Goal: Task Accomplishment & Management: Complete application form

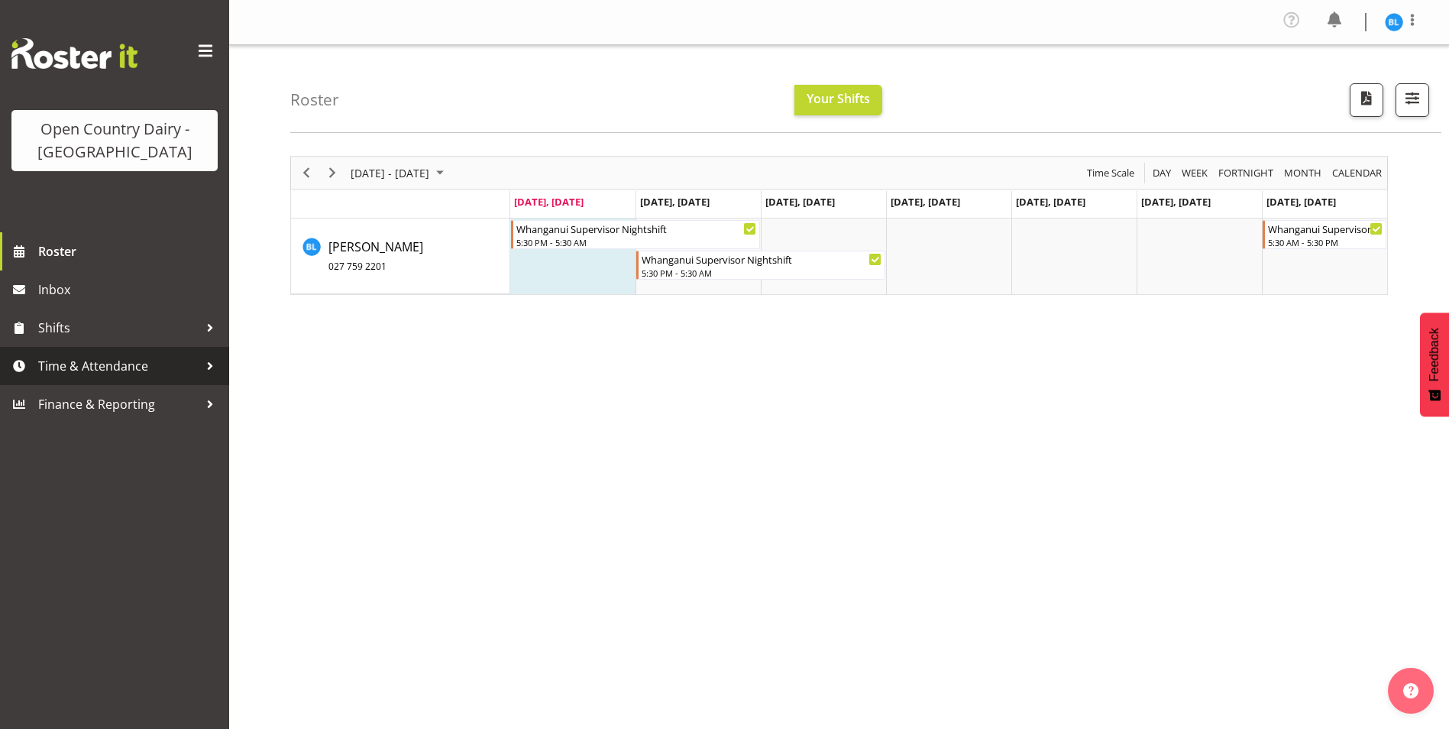
click at [71, 366] on span "Time & Attendance" at bounding box center [118, 366] width 160 height 23
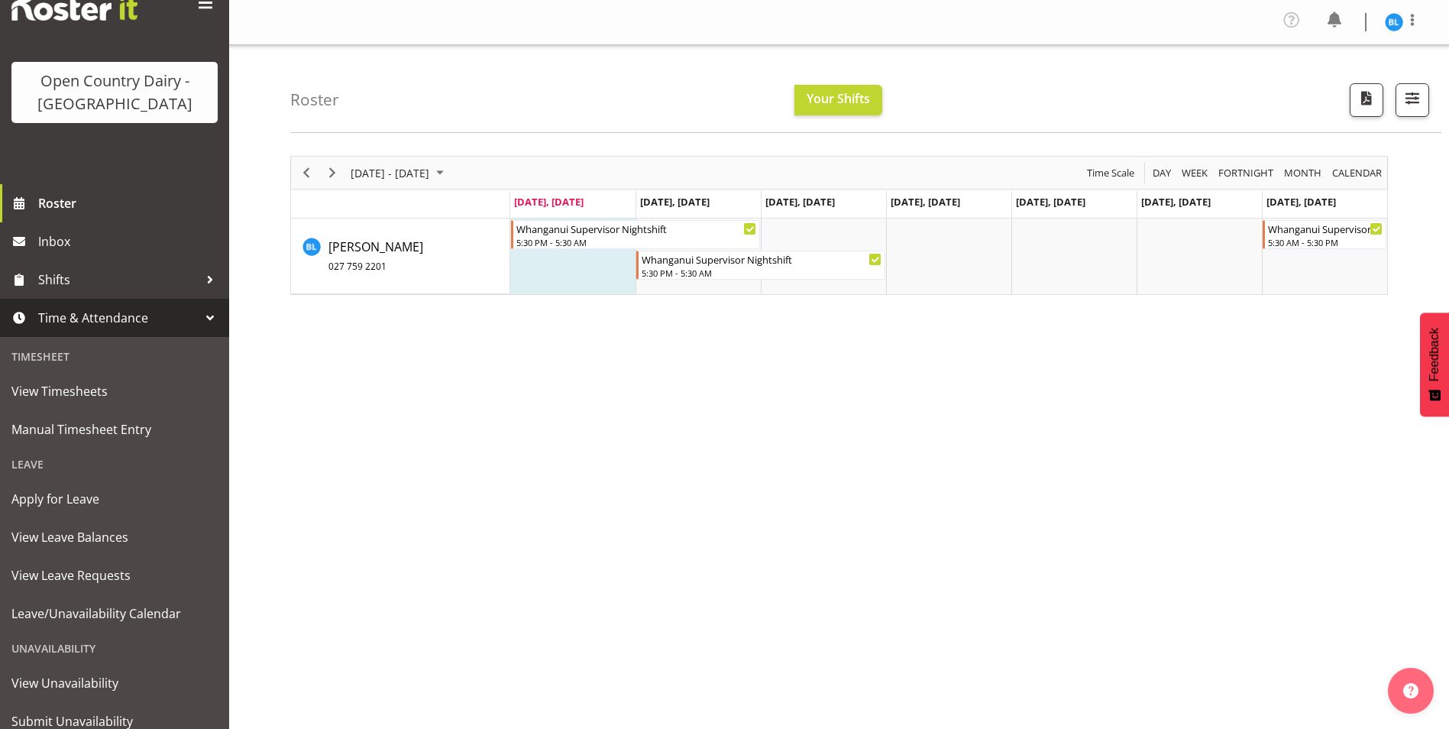
scroll to position [102, 0]
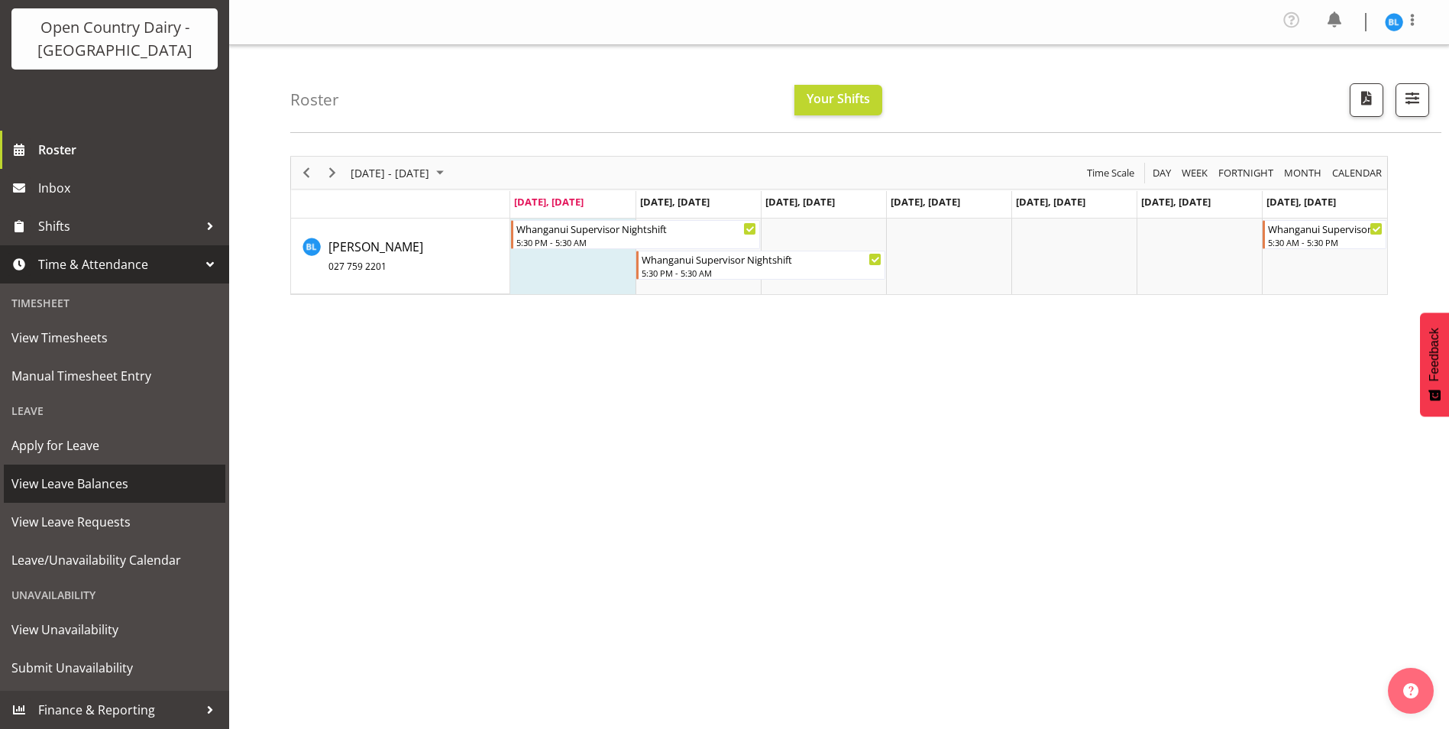
click at [83, 478] on span "View Leave Balances" at bounding box center [114, 483] width 206 height 23
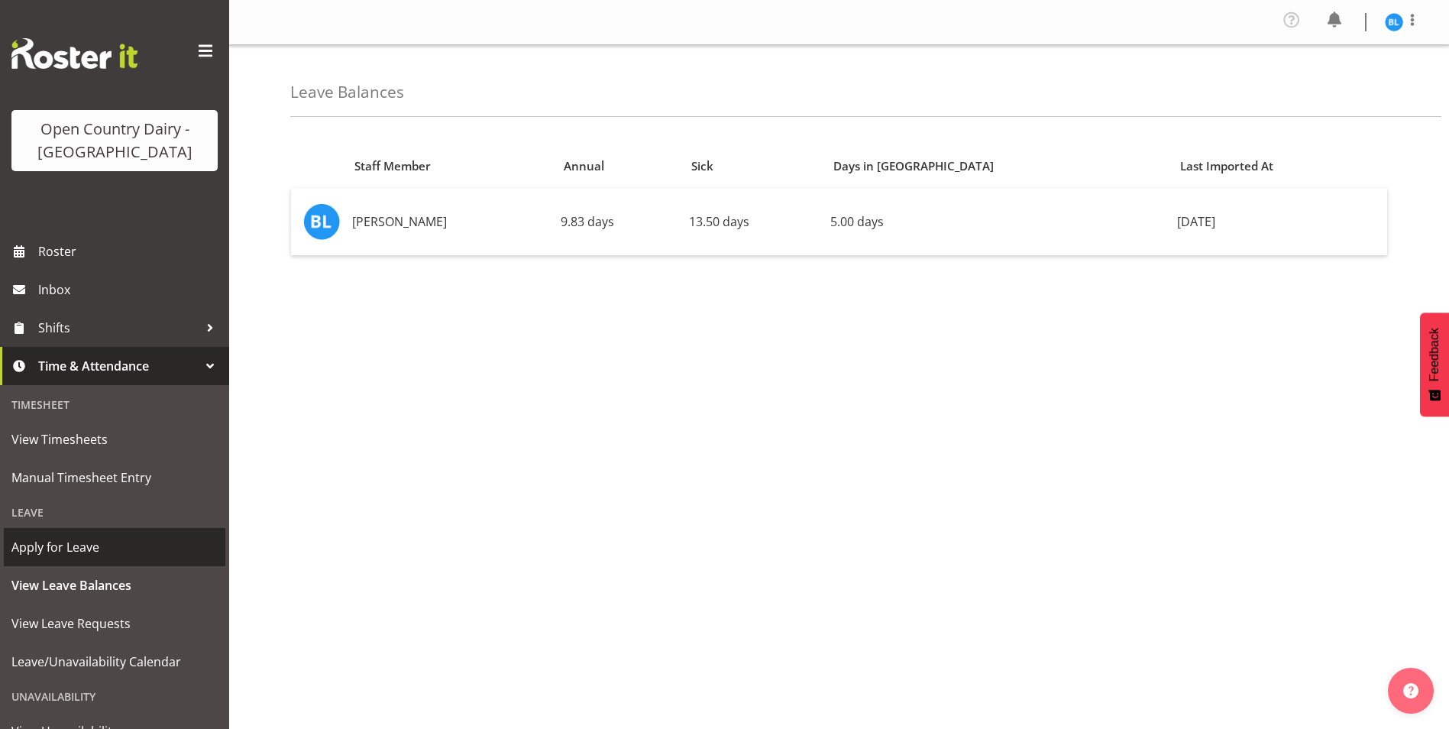
click at [51, 547] on span "Apply for Leave" at bounding box center [114, 547] width 206 height 23
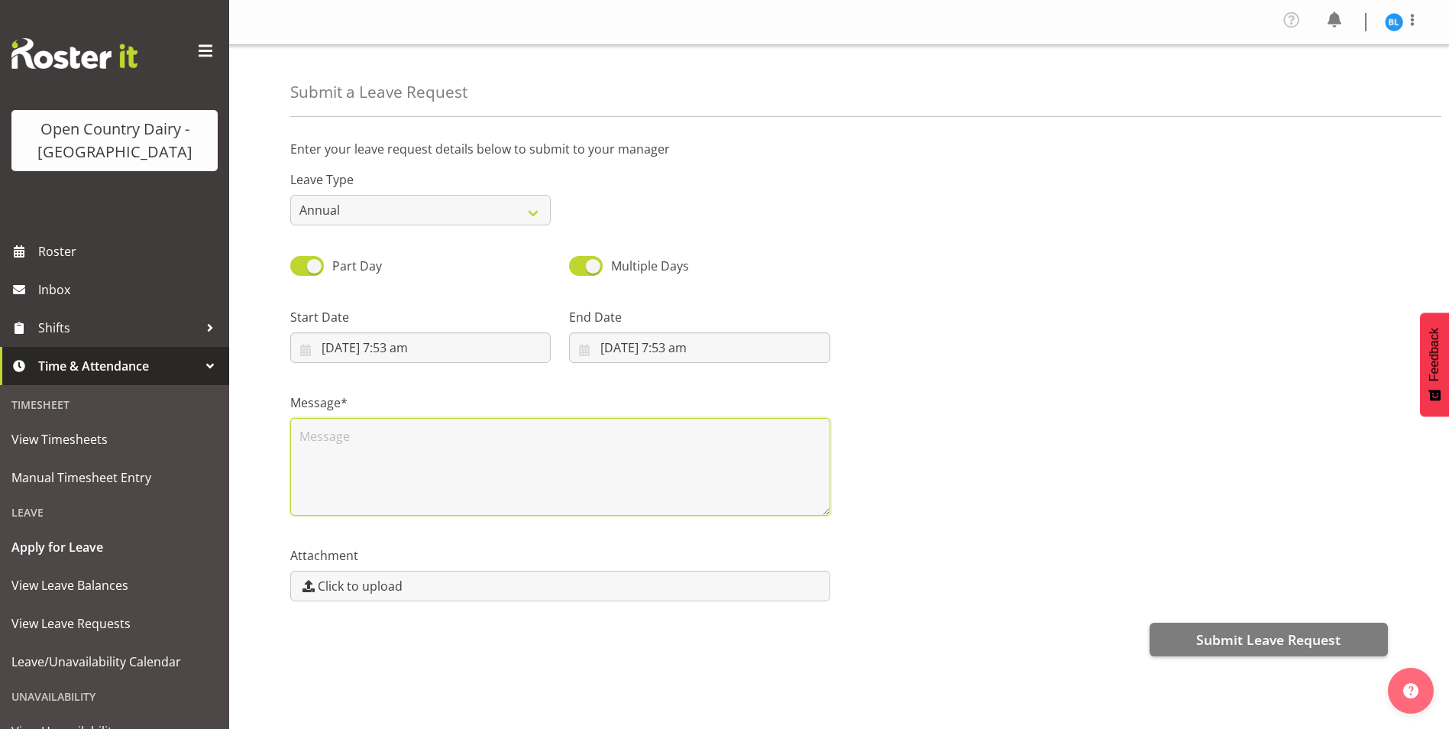
click at [413, 444] on textarea at bounding box center [560, 467] width 540 height 98
type textarea "W"
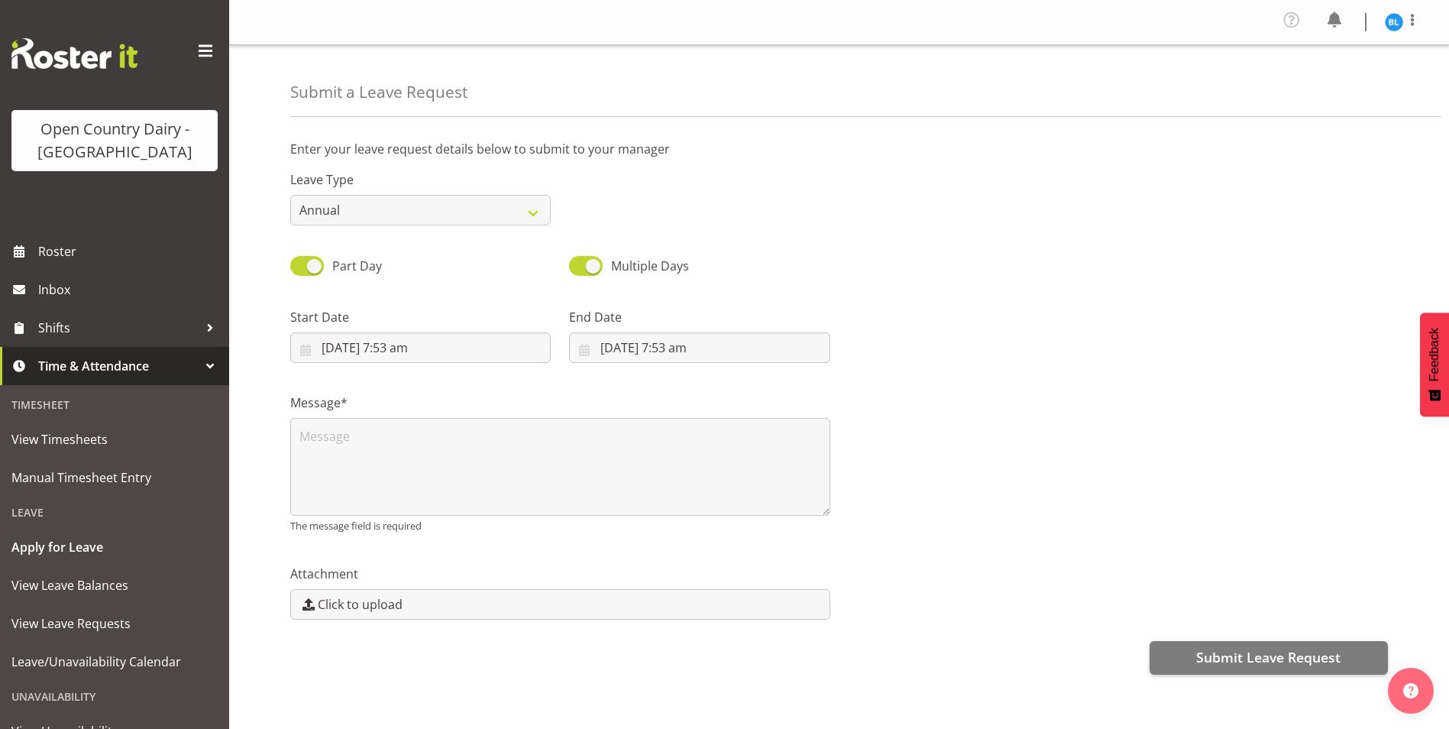
drag, startPoint x: 916, startPoint y: 238, endPoint x: 921, endPoint y: 245, distance: 8.7
click at [921, 245] on div "Part Day Multiple Days" at bounding box center [839, 261] width 1116 height 52
click at [367, 346] on input "1/09/2025, 7:53 am" at bounding box center [420, 347] width 261 height 31
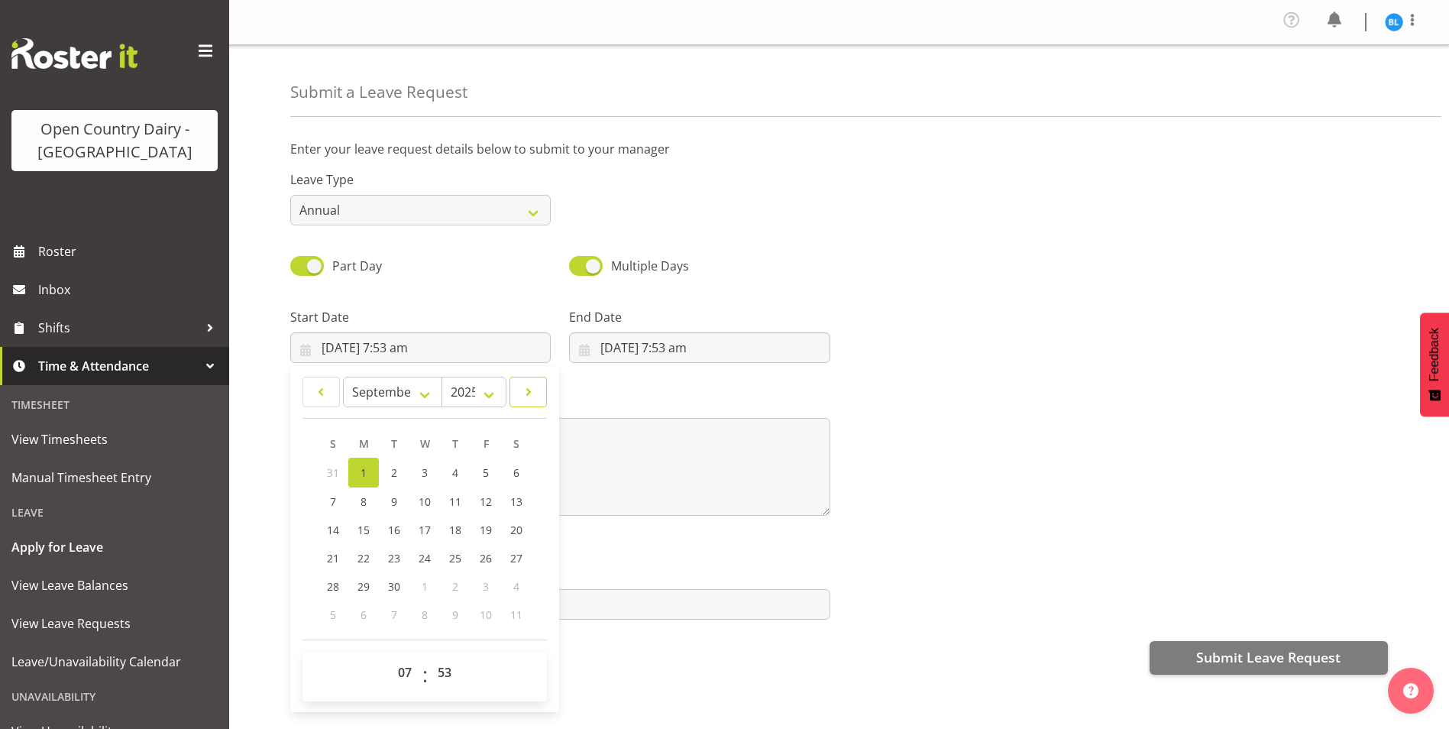
click at [528, 390] on span at bounding box center [529, 392] width 18 height 18
select select "9"
click at [483, 525] on span "17" at bounding box center [486, 528] width 12 height 15
type input "17/10/2025, 7:53 am"
click at [411, 344] on input "17/10/2025, 7:53 am" at bounding box center [420, 347] width 261 height 31
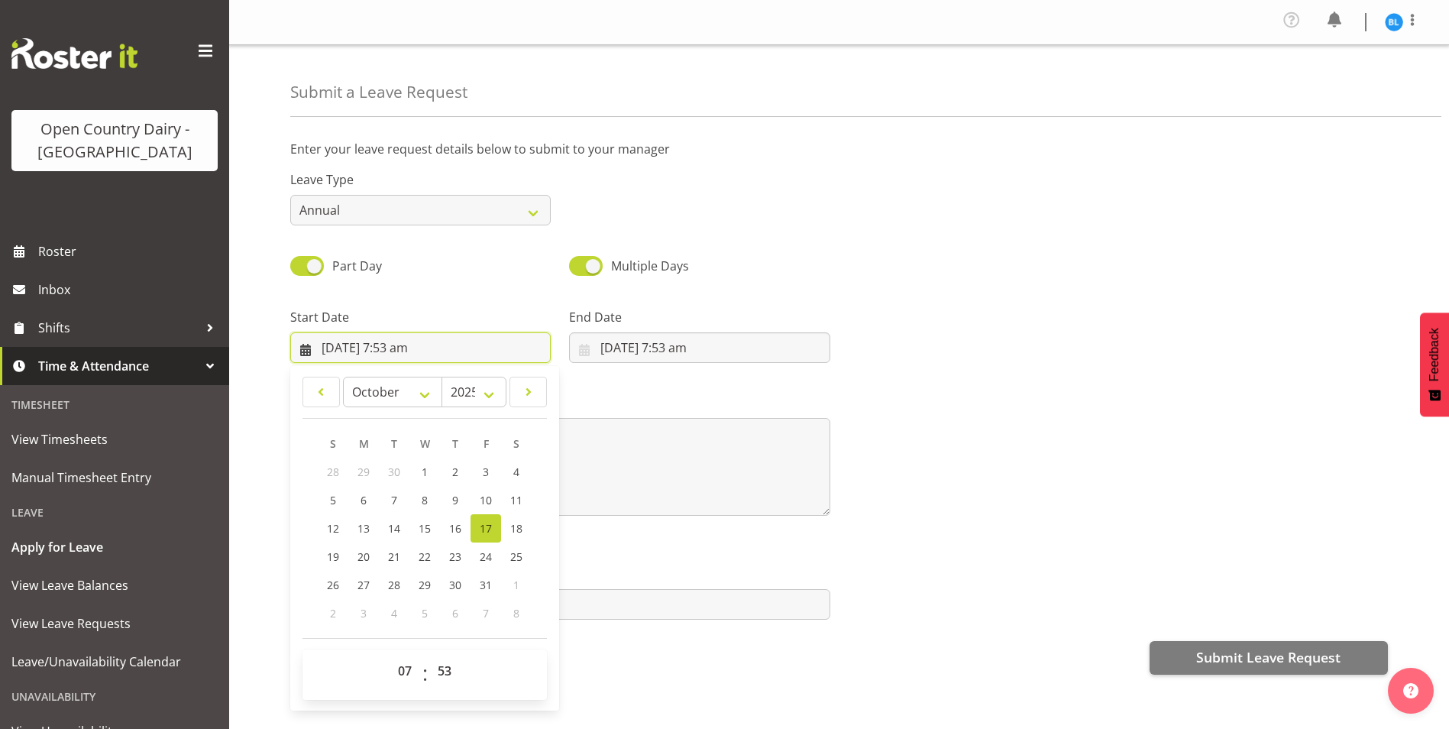
click at [408, 342] on input "17/10/2025, 7:53 am" at bounding box center [420, 347] width 261 height 31
click at [410, 672] on select "00 01 02 03 04 05 06 07 08 09 10 11 12 13 14 15 16 17 18 19 20 21 22 23" at bounding box center [407, 671] width 34 height 31
select select "5"
click at [390, 656] on select "00 01 02 03 04 05 06 07 08 09 10 11 12 13 14 15 16 17 18 19 20 21 22 23" at bounding box center [407, 671] width 34 height 31
type input "17/10/2025, 5:53 am"
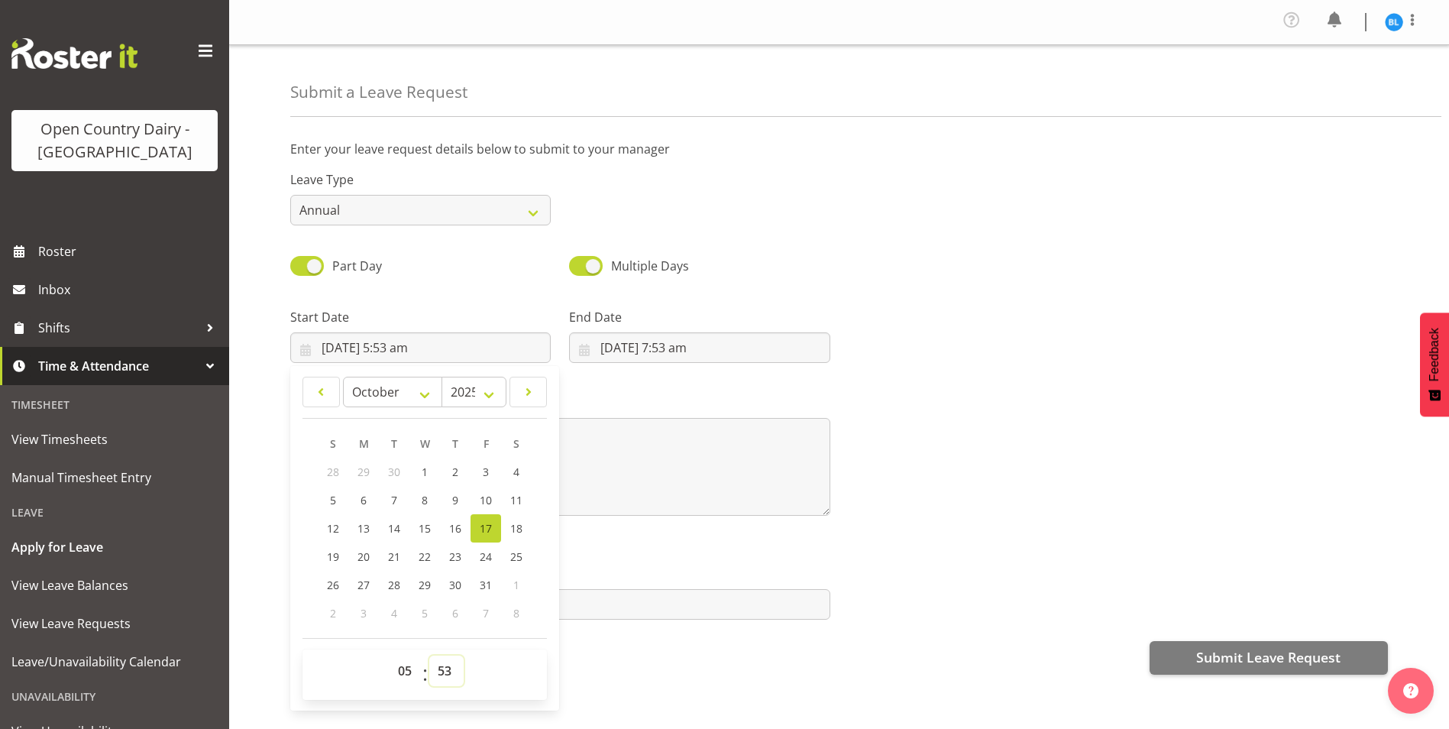
click at [449, 665] on select "00 01 02 03 04 05 06 07 08 09 10 11 12 13 14 15 16 17 18 19 20 21 22 23 24 25 2…" at bounding box center [446, 671] width 34 height 31
select select "30"
click at [429, 656] on select "00 01 02 03 04 05 06 07 08 09 10 11 12 13 14 15 16 17 18 19 20 21 22 23 24 25 2…" at bounding box center [446, 671] width 34 height 31
type input "17/10/2025, 5:30 am"
click at [609, 655] on div "Submit Leave Request" at bounding box center [839, 656] width 1098 height 37
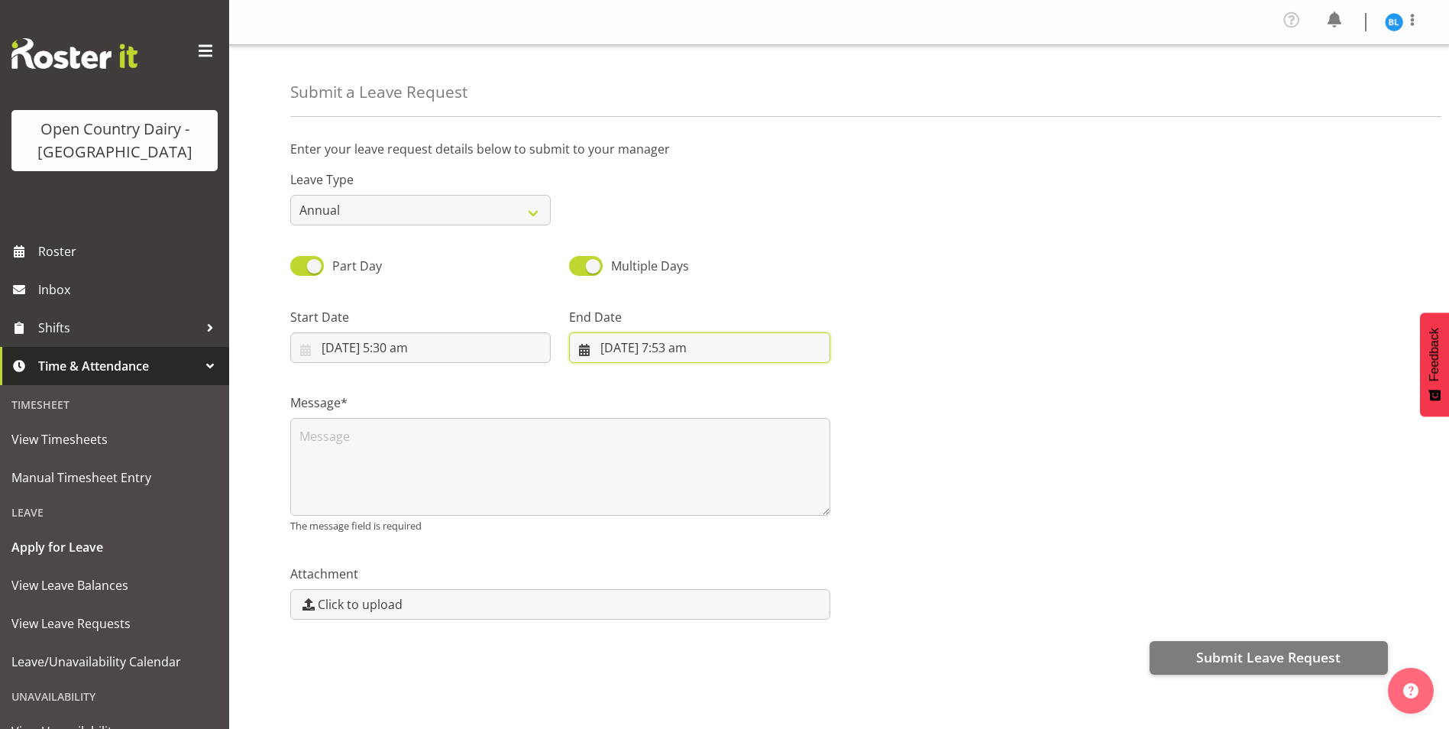
click at [608, 348] on input "1/09/2025, 7:53 am" at bounding box center [699, 347] width 261 height 31
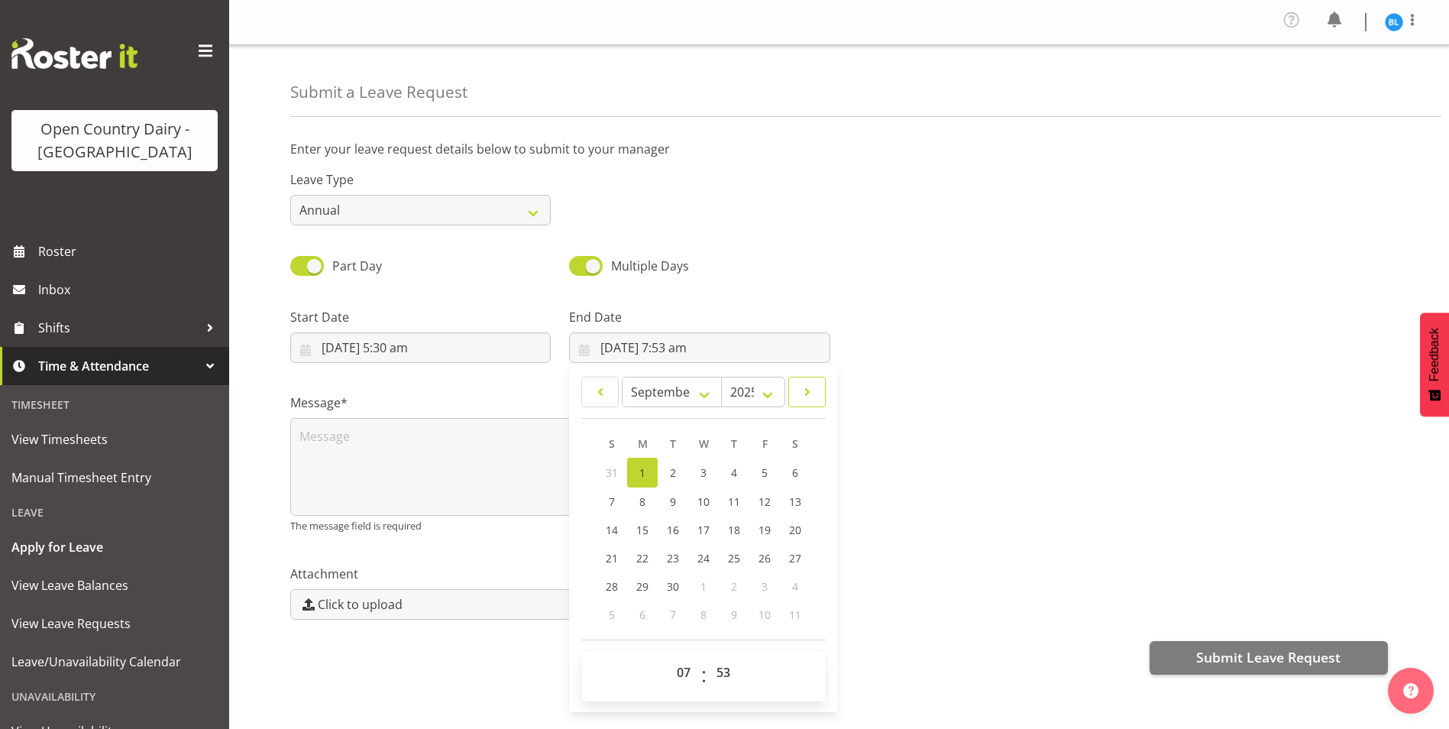
click at [806, 390] on span at bounding box center [807, 392] width 18 height 18
select select "9"
click at [612, 556] on span "19" at bounding box center [612, 556] width 12 height 15
click at [644, 558] on span "20" at bounding box center [642, 556] width 12 height 15
click at [667, 553] on span "21" at bounding box center [673, 556] width 12 height 15
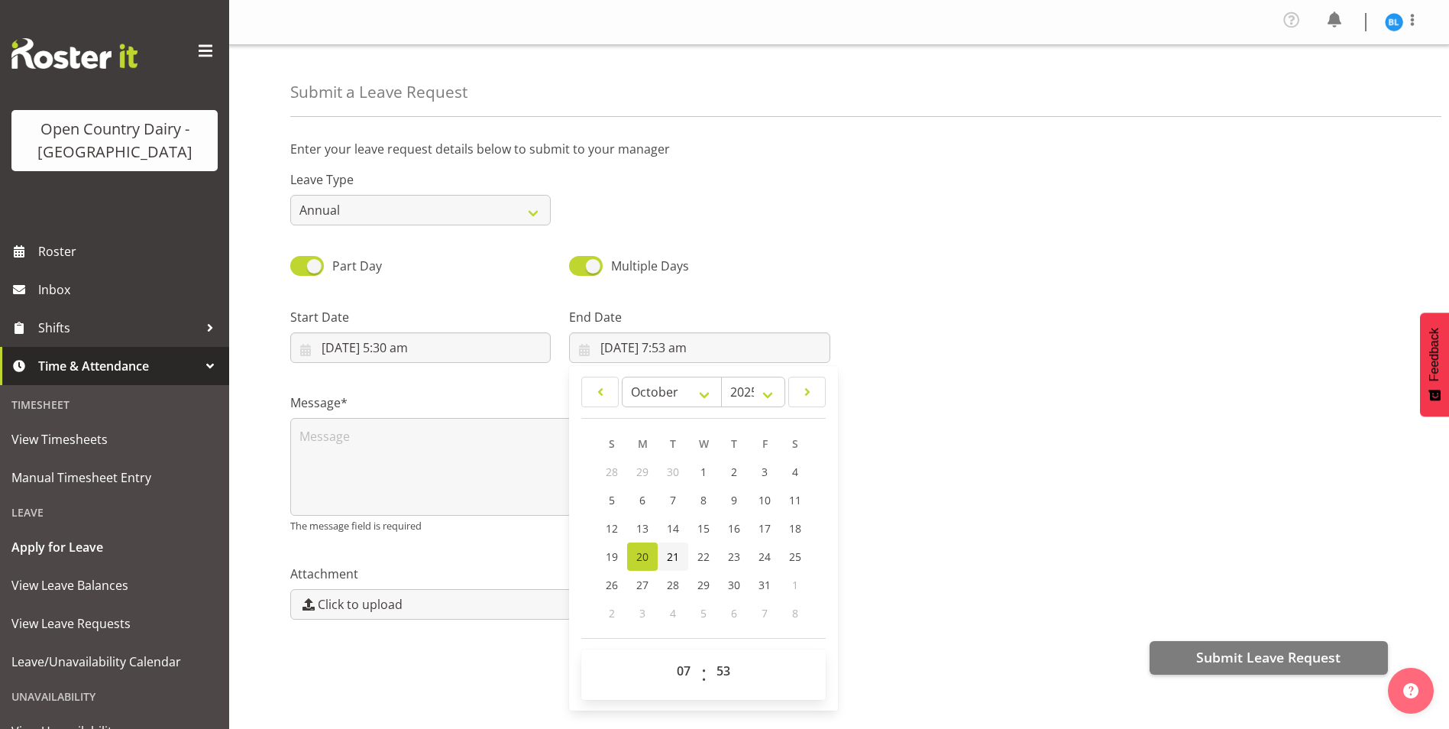
type input "21/10/2025, 7:53 am"
click at [681, 673] on select "00 01 02 03 04 05 06 07 08 09 10 11 12 13 14 15 16 17 18 19 20 21 22 23" at bounding box center [686, 671] width 34 height 31
select select "5"
click at [669, 656] on select "00 01 02 03 04 05 06 07 08 09 10 11 12 13 14 15 16 17 18 19 20 21 22 23" at bounding box center [686, 671] width 34 height 31
type input "21/10/2025, 5:53 am"
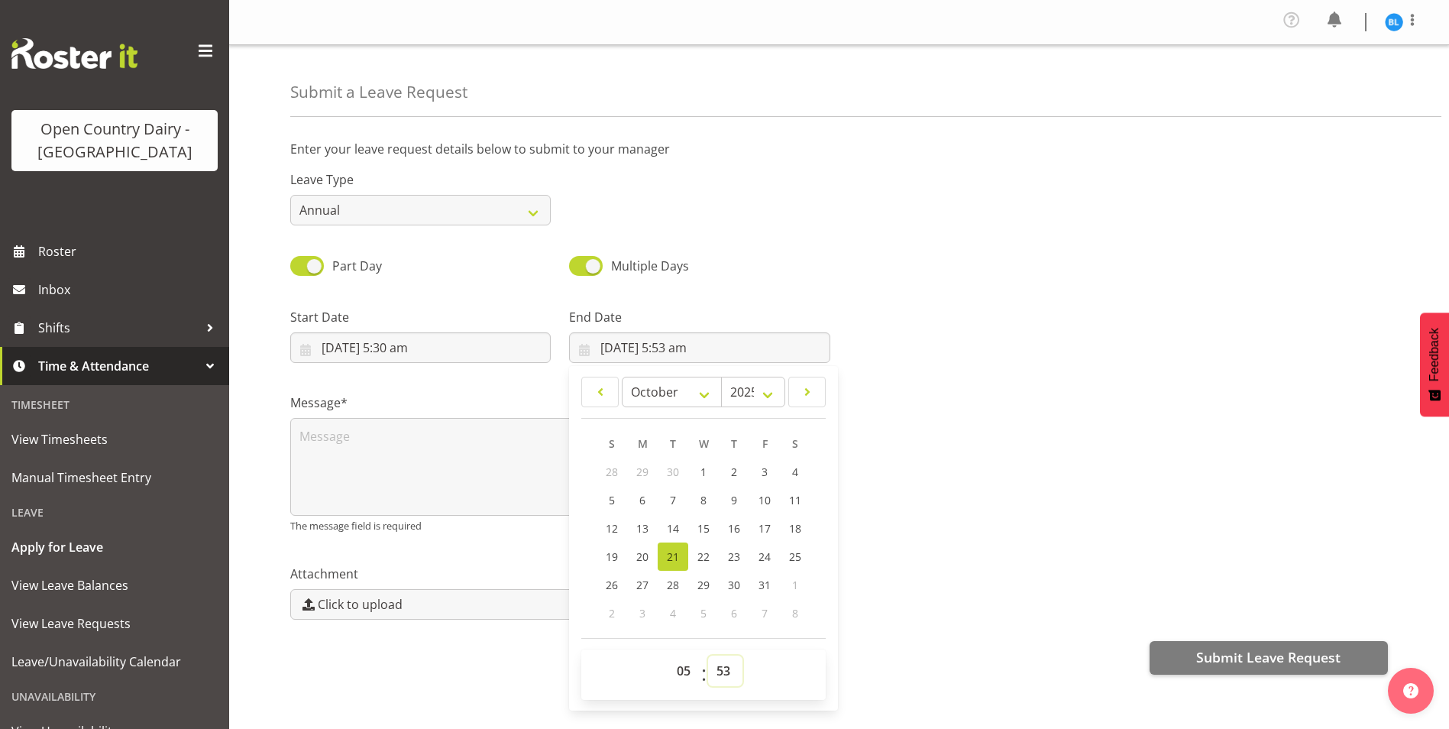
click at [726, 670] on select "00 01 02 03 04 05 06 07 08 09 10 11 12 13 14 15 16 17 18 19 20 21 22 23 24 25 2…" at bounding box center [725, 671] width 34 height 31
select select "30"
click at [708, 656] on select "00 01 02 03 04 05 06 07 08 09 10 11 12 13 14 15 16 17 18 19 20 21 22 23 24 25 2…" at bounding box center [725, 671] width 34 height 31
type input "21/10/2025, 5:30 am"
click at [880, 492] on div "Message* The message field is required" at bounding box center [839, 457] width 1116 height 170
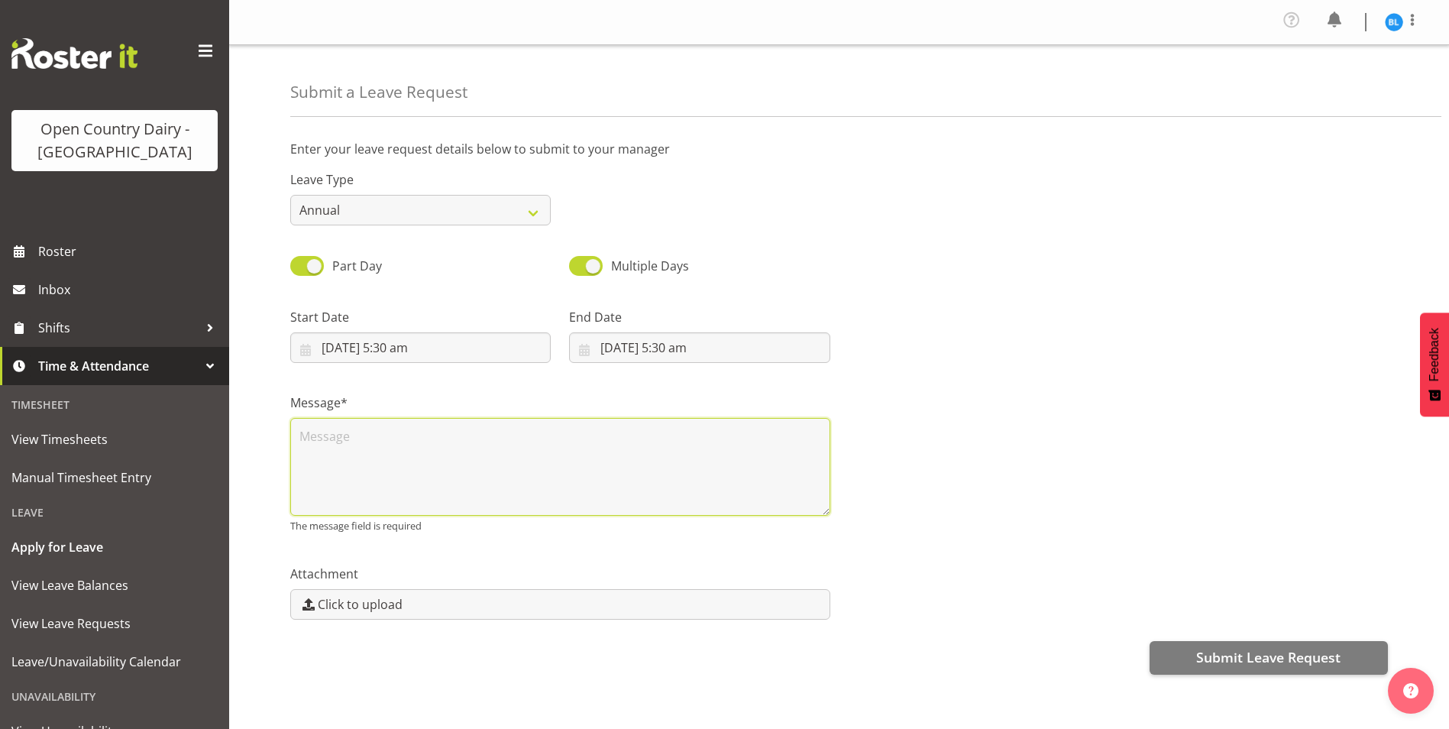
click at [343, 436] on textarea at bounding box center [560, 467] width 540 height 98
click at [441, 207] on select "Annual Sick Leave Without Pay Bereavement Domestic Violence Parental Jury Servi…" at bounding box center [420, 210] width 261 height 31
select select "Day In Lieu"
click at [290, 195] on select "Annual Sick Leave Without Pay Bereavement Domestic Violence Parental Jury Servi…" at bounding box center [420, 210] width 261 height 31
click at [381, 446] on textarea at bounding box center [560, 467] width 540 height 98
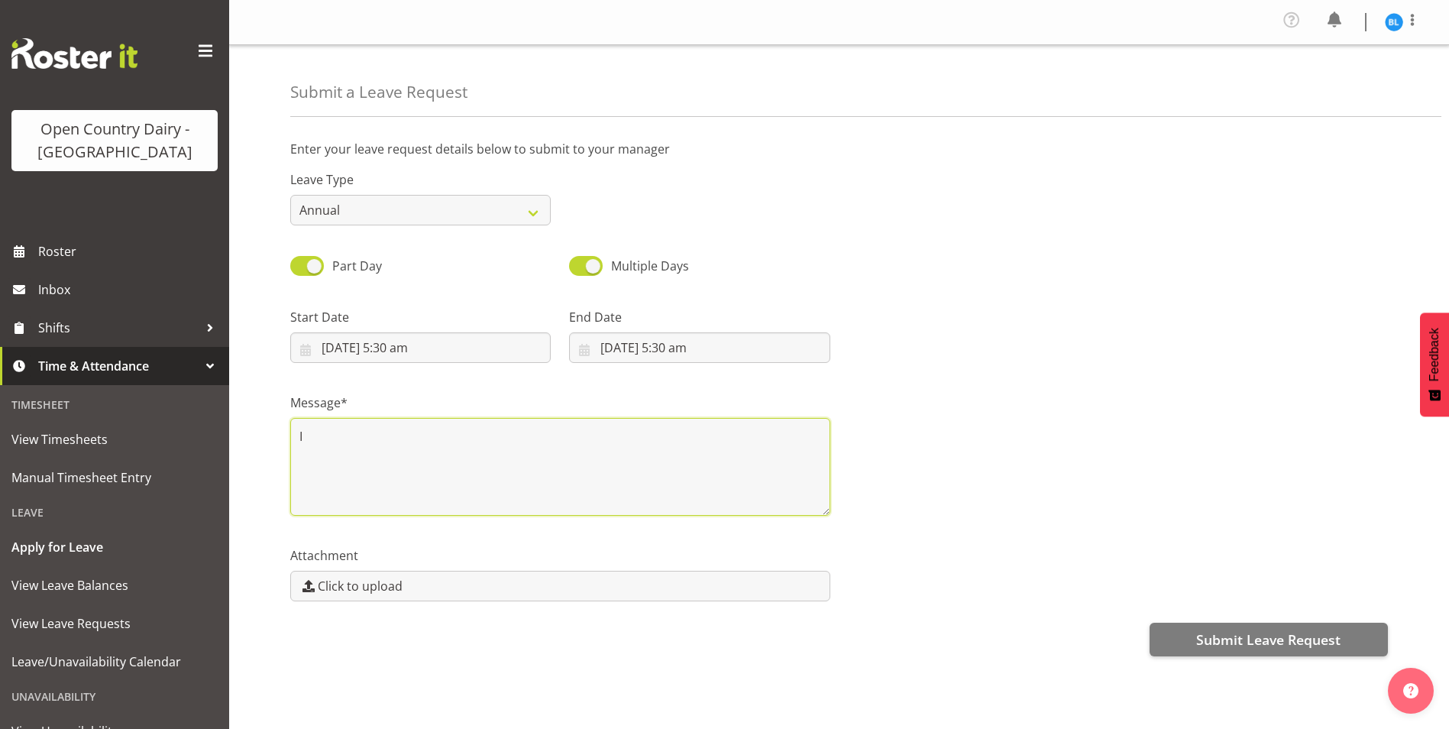
type textarea "I"
click at [667, 438] on textarea "My brothers 50th birthday is on over this time on Waiheke Island. Could I pleas…" at bounding box center [560, 467] width 540 height 98
click at [673, 434] on textarea "My brothers 50th birthday is on over this time on Waiheke Island. Could I pleas…" at bounding box center [560, 467] width 540 height 98
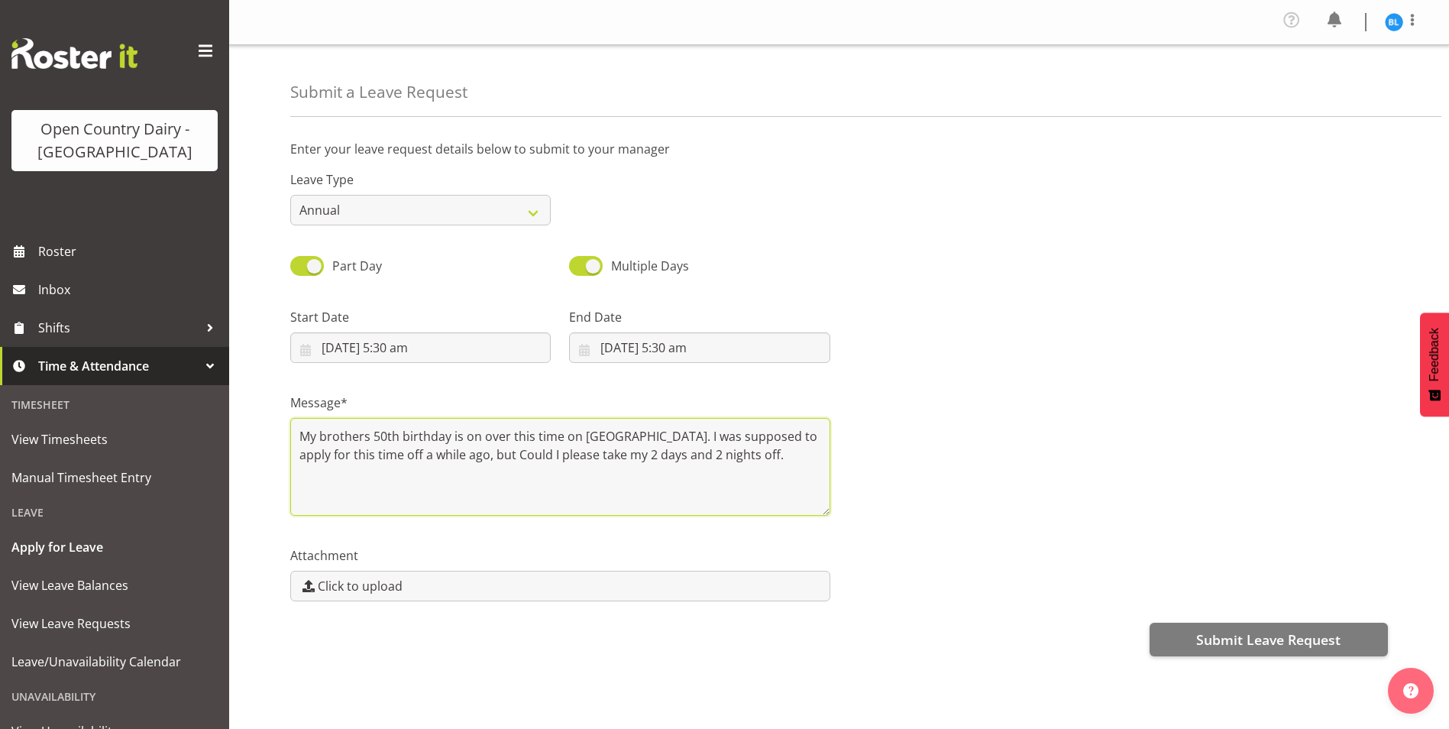
click at [481, 459] on textarea "My brothers 50th birthday is on over this time on Waiheke Island. I was suppose…" at bounding box center [560, 467] width 540 height 98
drag, startPoint x: 564, startPoint y: 456, endPoint x: 630, endPoint y: 461, distance: 66.7
click at [630, 461] on textarea "My brothers 50th birthday is on over this time on Waiheke Island. I was suppose…" at bounding box center [560, 467] width 540 height 98
click at [522, 479] on textarea "My brothers 50th birthday is on over this time on Waiheke Island. I was suppose…" at bounding box center [560, 467] width 540 height 98
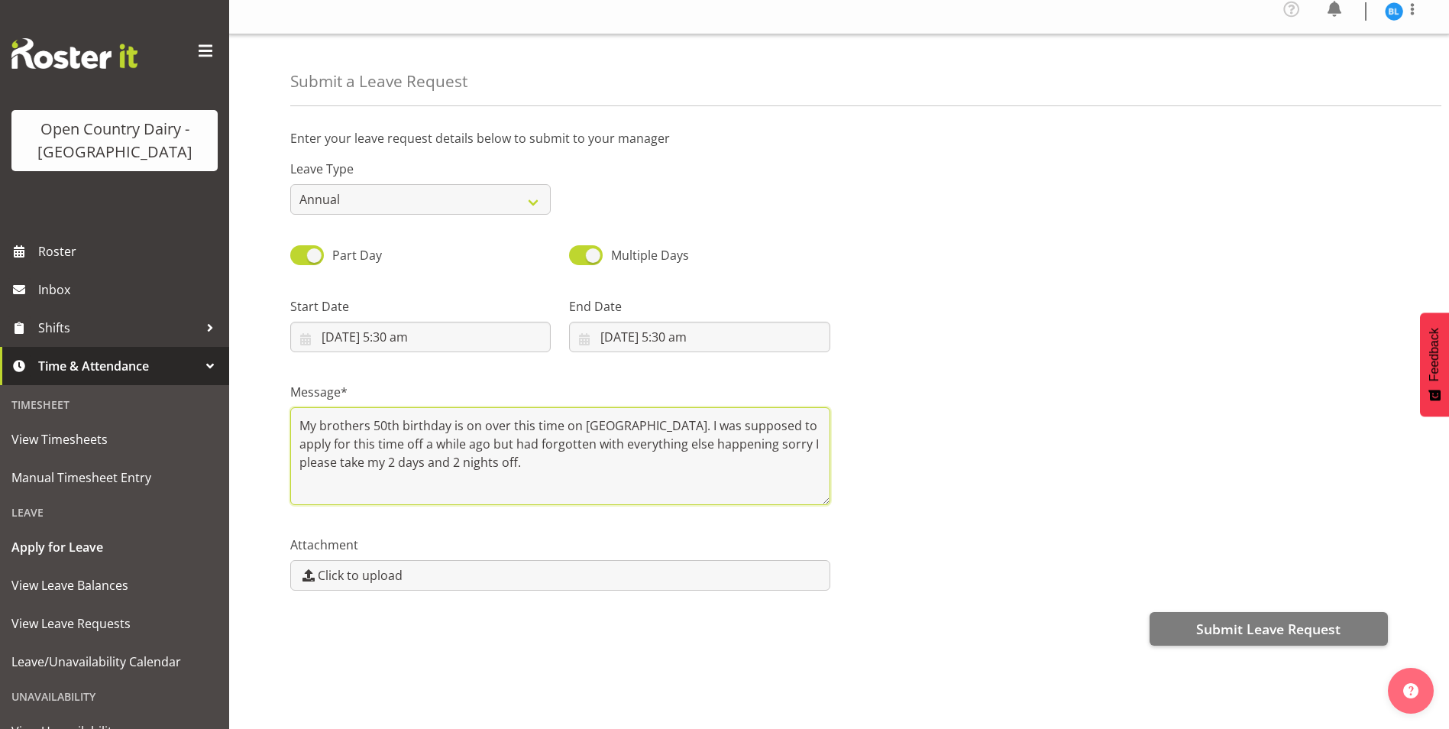
scroll to position [22, 0]
click at [773, 433] on textarea "My brothers 50th birthday is on over this time on Waiheke Island. I was suppose…" at bounding box center [560, 456] width 540 height 98
drag, startPoint x: 526, startPoint y: 448, endPoint x: 281, endPoint y: 457, distance: 245.4
click at [284, 456] on div "Message* My brothers 50th birthday is on over this time on Waiheke Island. I wa…" at bounding box center [560, 437] width 558 height 153
click at [644, 450] on textarea "My brothers 50th birthday is on over this time on Waiheke Island. I was suppose…" at bounding box center [560, 456] width 540 height 98
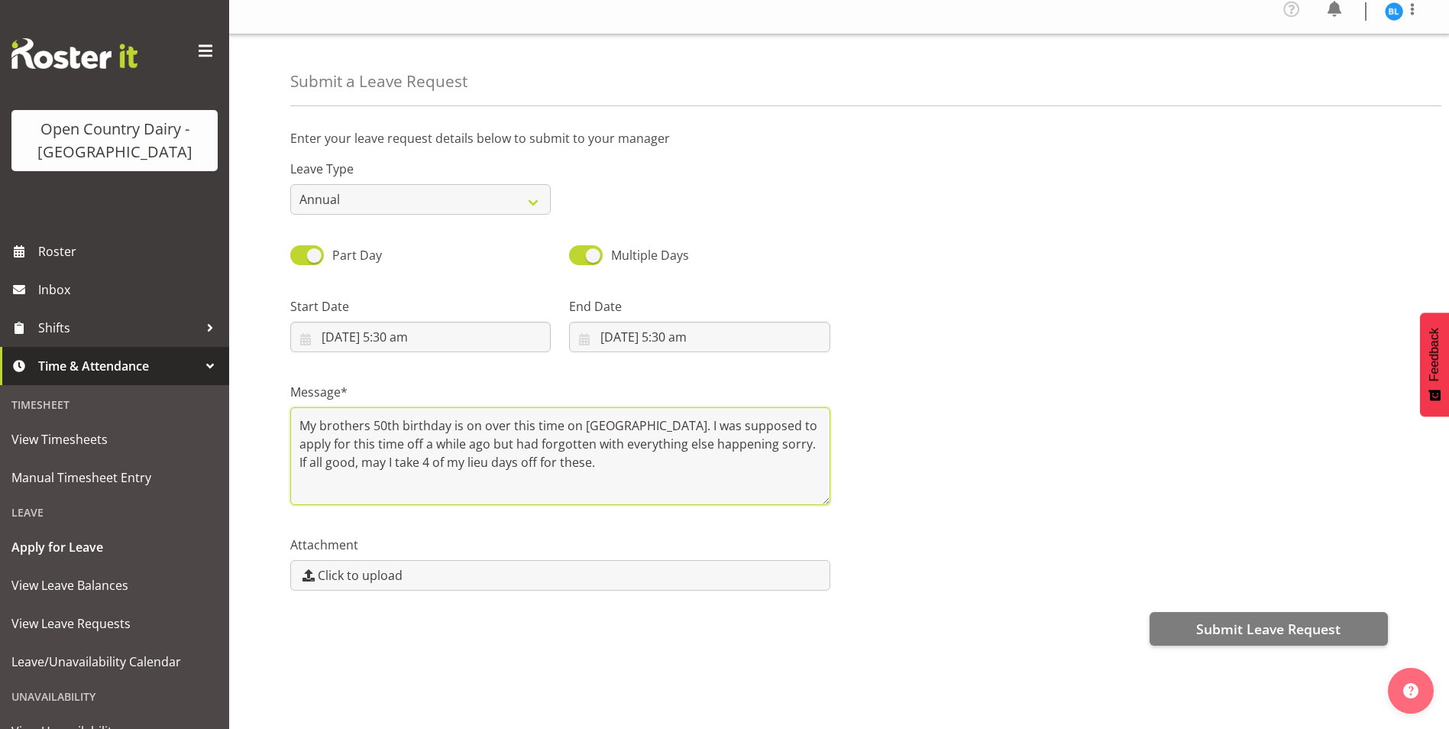
click at [565, 455] on textarea "My brothers 50th birthday is on over this time on Waiheke Island. I was suppose…" at bounding box center [560, 456] width 540 height 98
click at [658, 445] on textarea "My brothers 50th birthday is on over this time on Waiheke Island. I was suppose…" at bounding box center [560, 456] width 540 height 98
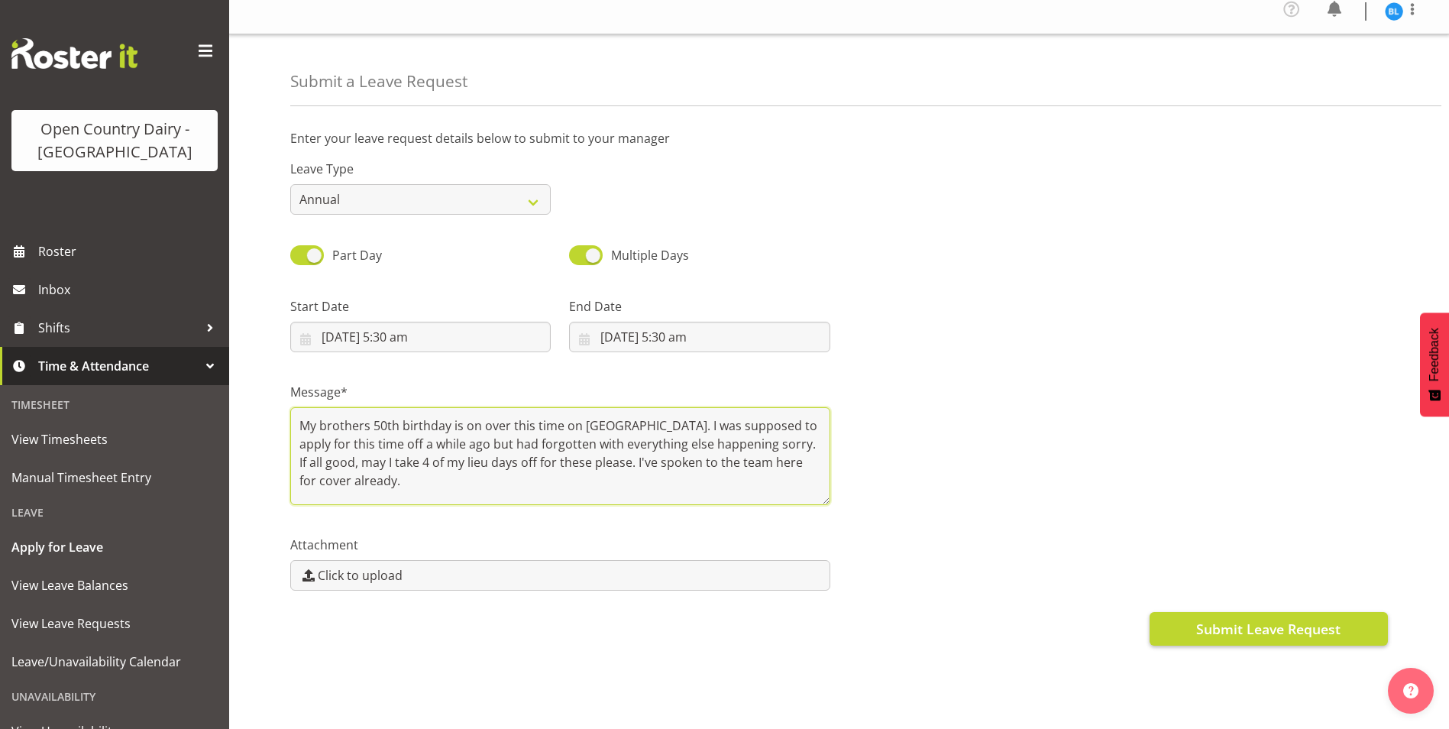
type textarea "My brothers 50th birthday is on over this time on Waiheke Island. I was suppose…"
click at [1265, 619] on span "Submit Leave Request" at bounding box center [1268, 629] width 144 height 20
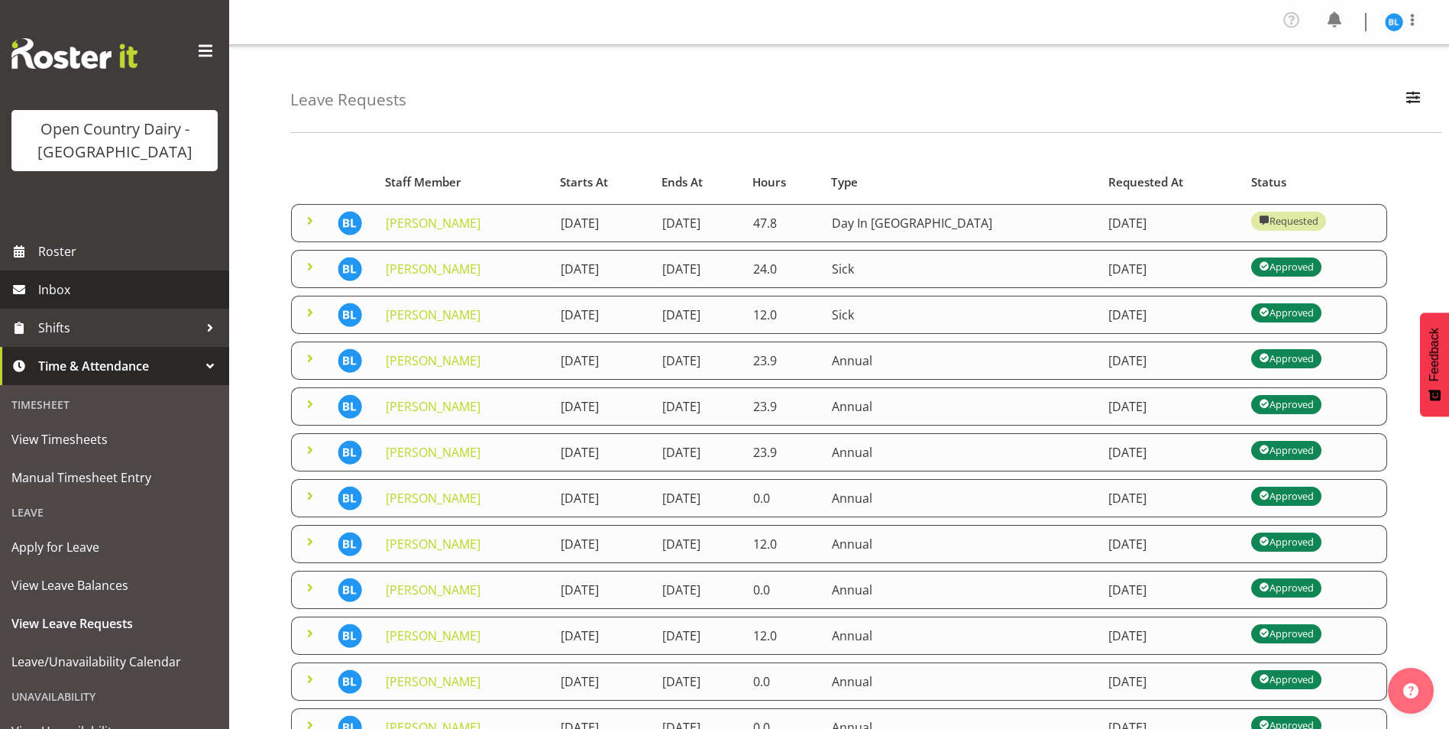
click at [63, 295] on span "Inbox" at bounding box center [129, 289] width 183 height 23
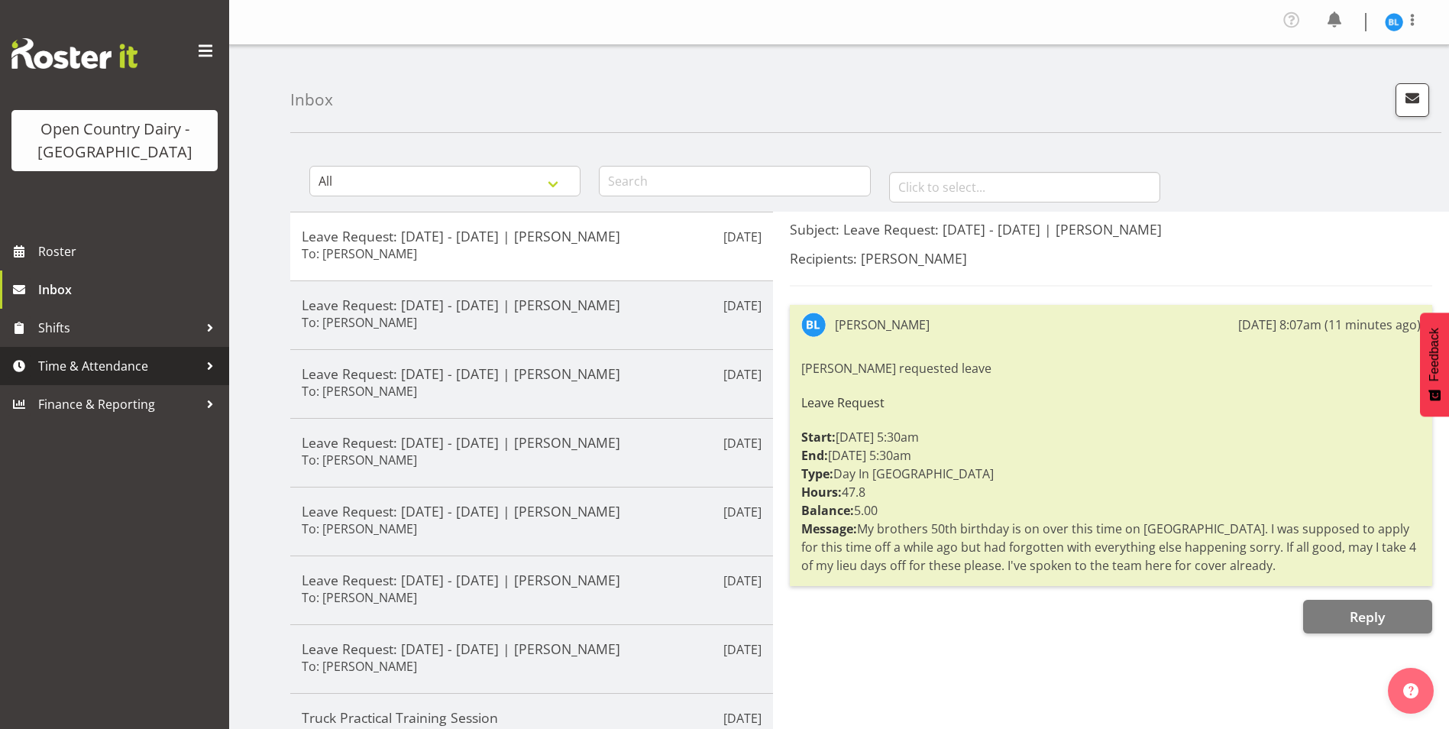
click at [103, 370] on span "Time & Attendance" at bounding box center [118, 366] width 160 height 23
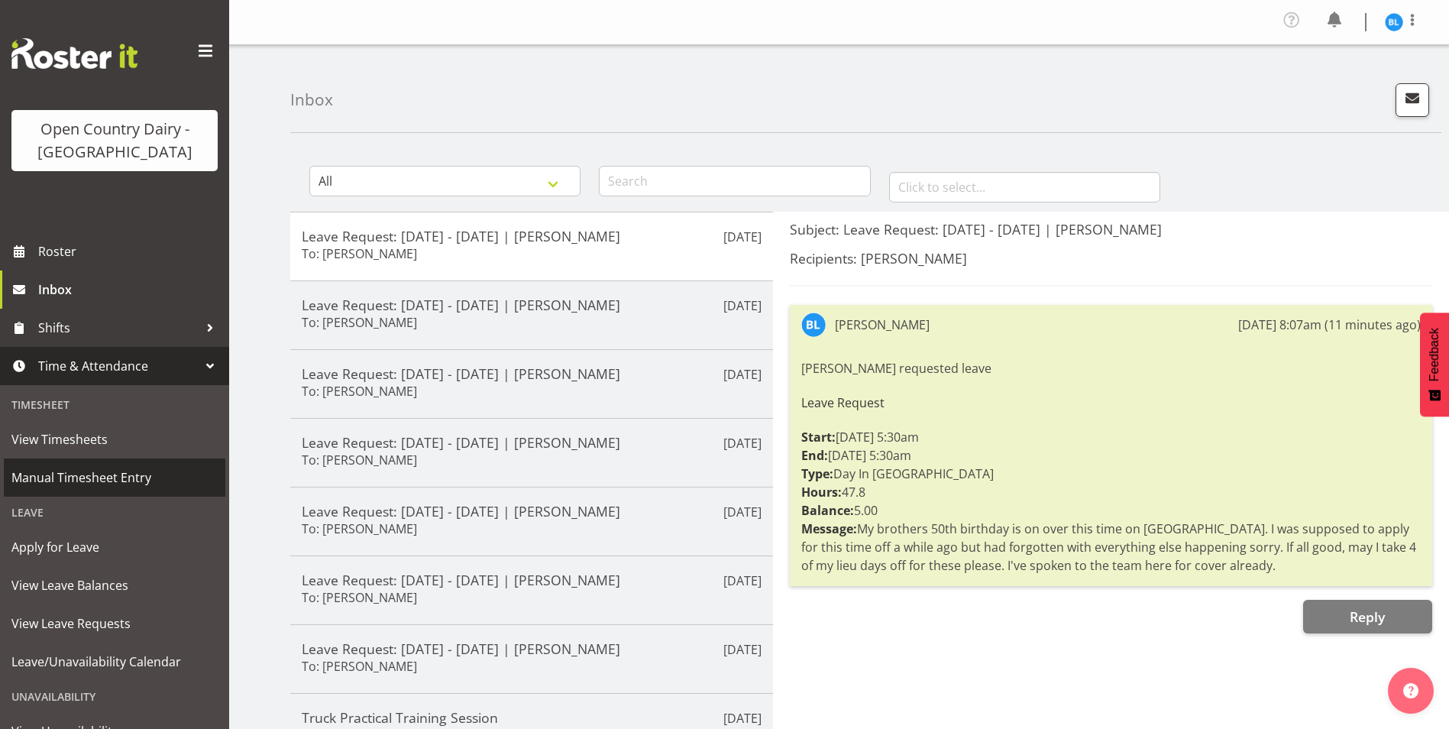
click at [118, 474] on span "Manual Timesheet Entry" at bounding box center [114, 477] width 206 height 23
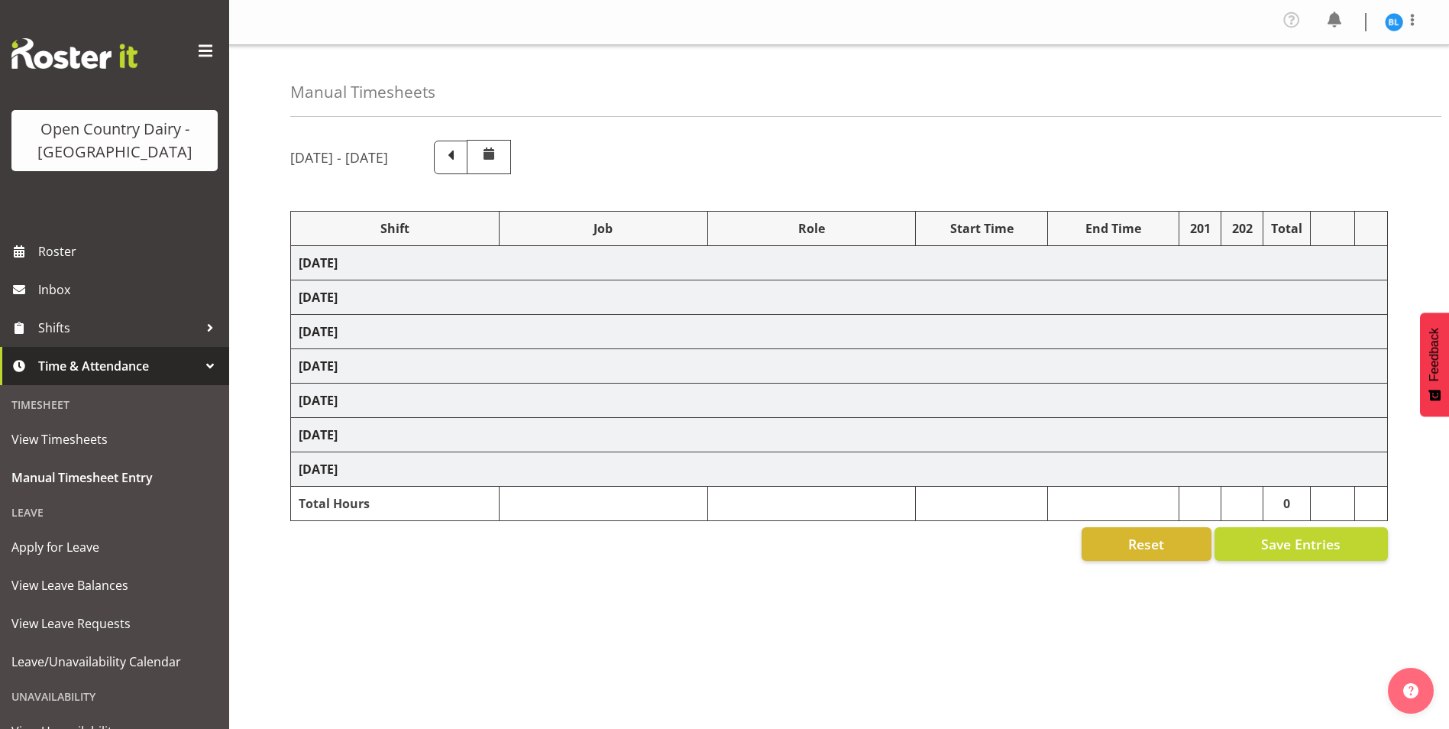
select select "70655"
select select "66992"
select select "70656"
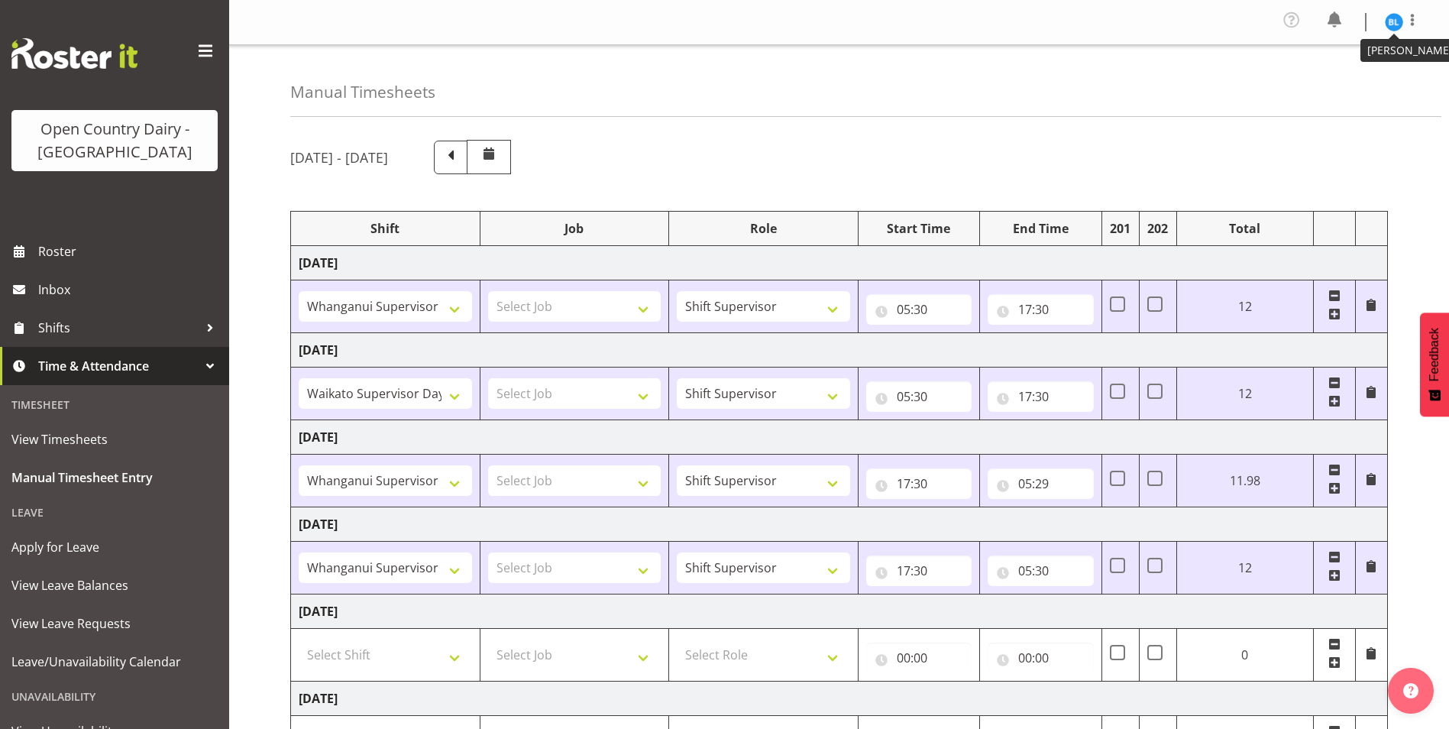
click at [1398, 24] on img at bounding box center [1394, 22] width 18 height 18
click at [1329, 86] on link "Log Out" at bounding box center [1348, 84] width 147 height 28
